Goal: Navigation & Orientation: Find specific page/section

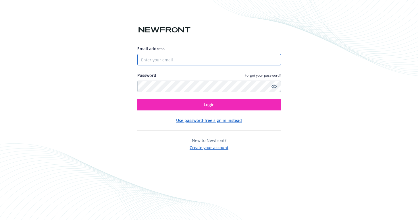
click at [210, 59] on input "Email address" at bounding box center [209, 59] width 144 height 11
type input "naeemah.rolle@nutrafol.com"
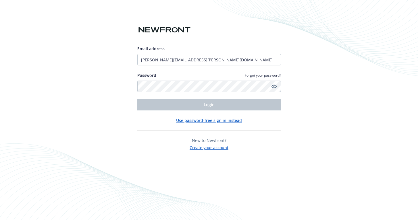
click at [217, 122] on button "Use password-free sign in instead" at bounding box center [209, 121] width 66 height 6
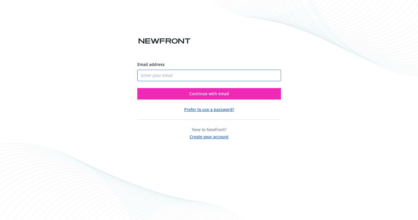
click at [179, 76] on input "Email address" at bounding box center [209, 75] width 144 height 11
type input "naeemah.rolle@nutrafol.com"
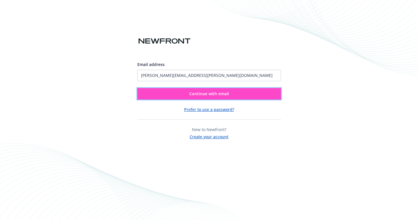
click at [187, 89] on button "Continue with email" at bounding box center [209, 93] width 144 height 11
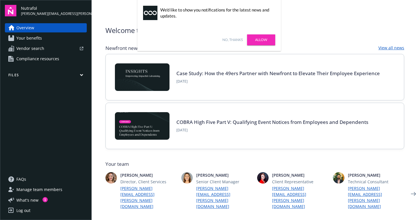
click at [257, 42] on link "Allow" at bounding box center [261, 39] width 28 height 11
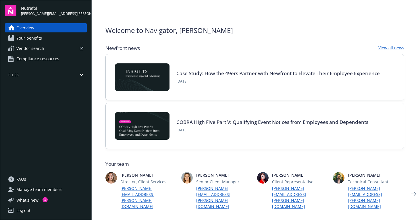
click at [80, 74] on icon "button" at bounding box center [81, 75] width 3 height 3
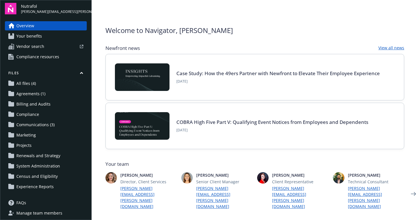
scroll to position [26, 0]
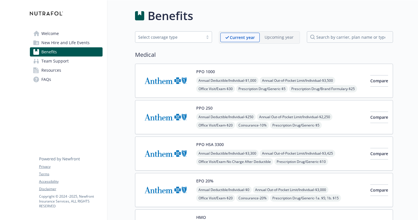
click at [59, 36] on link "Welcome" at bounding box center [66, 33] width 73 height 9
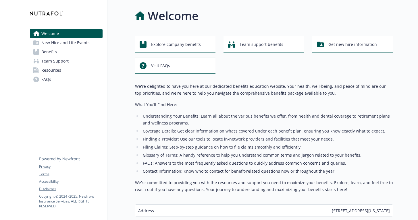
click at [100, 64] on link "Team Support" at bounding box center [66, 61] width 73 height 9
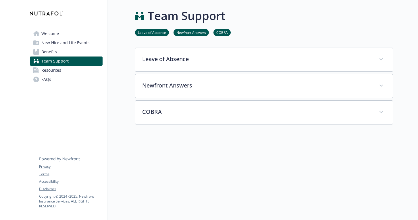
click at [66, 42] on span "New Hire and Life Events" at bounding box center [65, 42] width 48 height 9
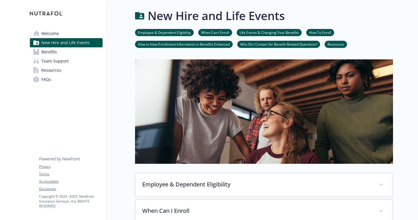
click at [56, 52] on link "Benefits" at bounding box center [66, 51] width 73 height 9
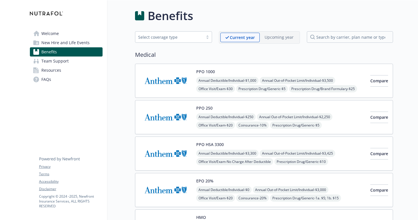
click at [64, 61] on span "Team Support" at bounding box center [54, 61] width 27 height 9
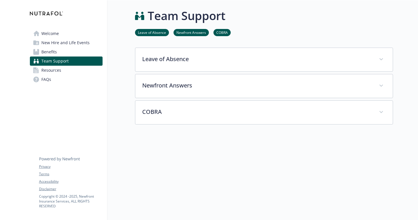
click at [60, 70] on span "Resources" at bounding box center [51, 70] width 20 height 9
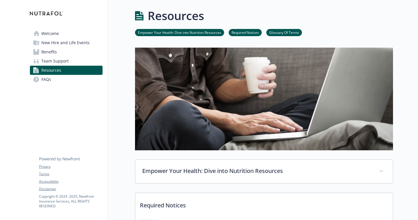
click at [56, 34] on span "Welcome" at bounding box center [50, 33] width 18 height 9
